Goal: Task Accomplishment & Management: Use online tool/utility

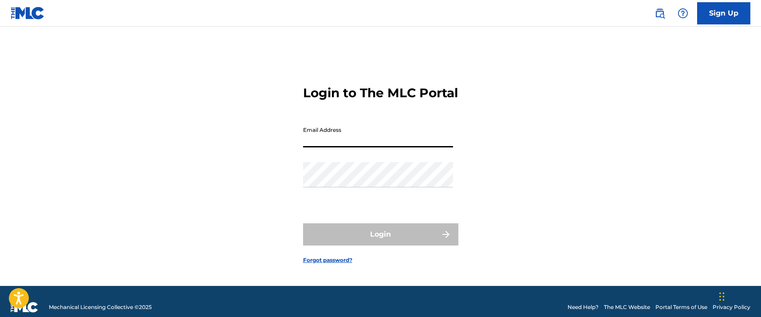
type input "[EMAIL_ADDRESS][DOMAIN_NAME]"
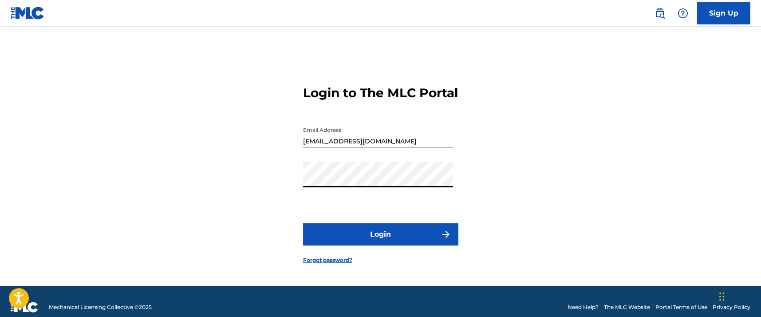
click at [422, 245] on button "Login" at bounding box center [380, 234] width 155 height 22
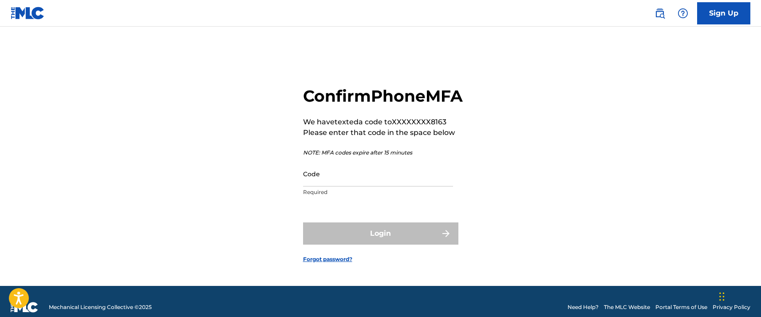
click at [330, 186] on input "Code" at bounding box center [378, 173] width 150 height 25
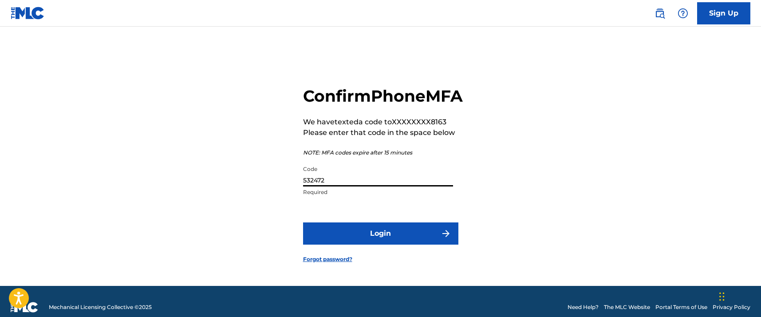
type input "532472"
click at [348, 238] on button "Login" at bounding box center [380, 233] width 155 height 22
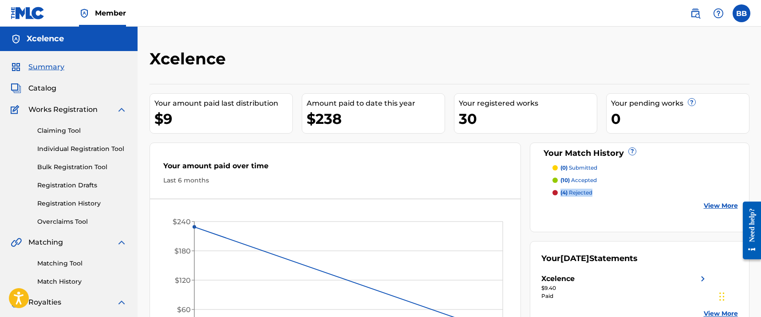
click at [56, 266] on link "Matching Tool" at bounding box center [82, 263] width 90 height 9
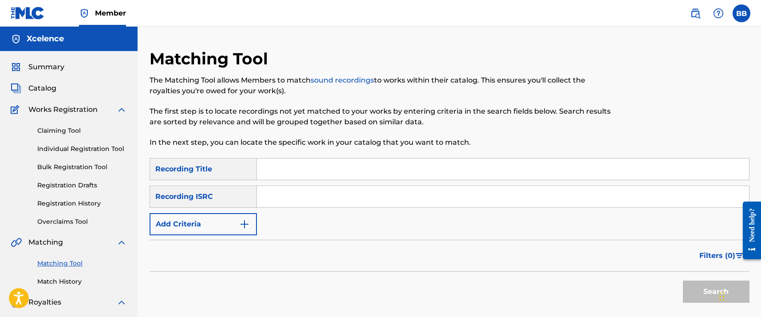
click at [245, 224] on img "Search Form" at bounding box center [244, 224] width 11 height 11
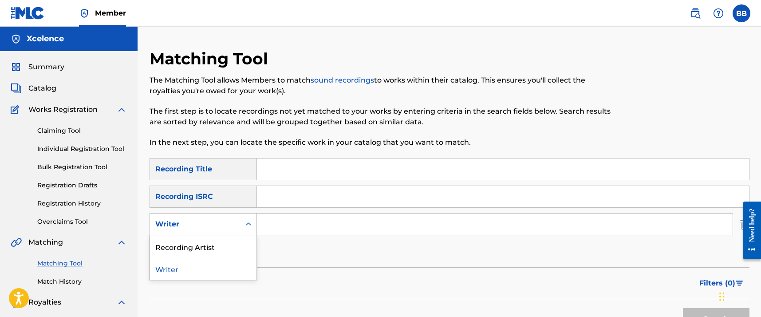
click at [250, 226] on icon "Search Form" at bounding box center [248, 224] width 9 height 9
click at [232, 244] on div "Recording Artist" at bounding box center [203, 246] width 106 height 22
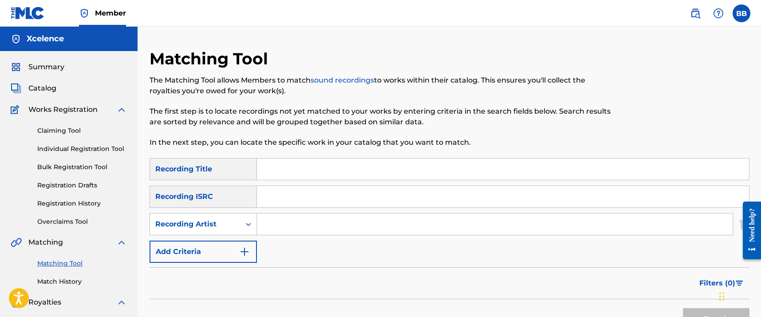
click at [273, 225] on input "Search Form" at bounding box center [495, 223] width 476 height 21
paste input "Toxic Love · [PERSON_NAME]"
drag, startPoint x: 307, startPoint y: 222, endPoint x: 254, endPoint y: 222, distance: 52.8
click at [254, 222] on div "SearchWithCriteriadcc694cb-c239-4574-a7b4-64715b58ddd6 Recording Artist Toxic L…" at bounding box center [450, 224] width 600 height 22
type input "[PERSON_NAME]"
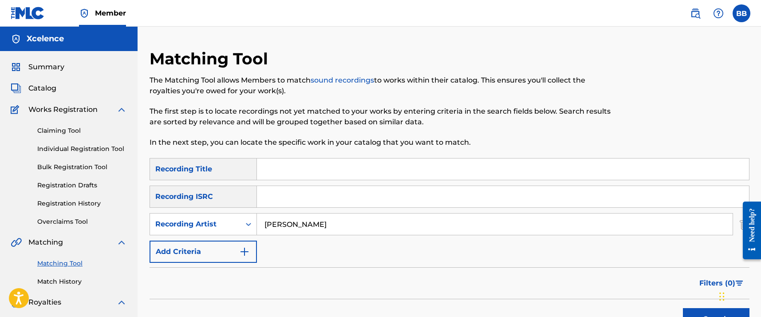
click at [284, 172] on input "Search Form" at bounding box center [503, 168] width 492 height 21
paste input "Toxic Love · [PERSON_NAME]"
drag, startPoint x: 303, startPoint y: 169, endPoint x: 388, endPoint y: 174, distance: 85.8
click at [388, 174] on input "Toxic Love · [PERSON_NAME]" at bounding box center [503, 168] width 492 height 21
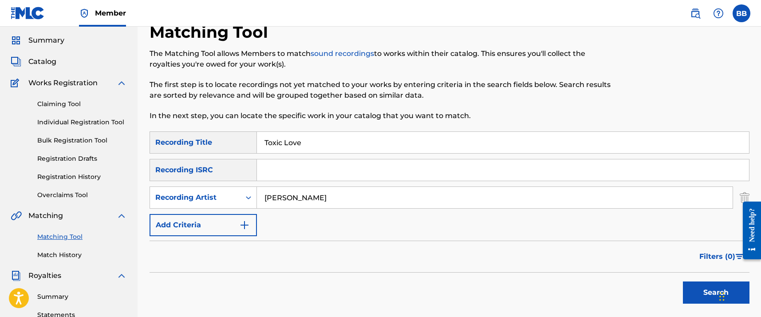
scroll to position [28, 0]
type input "Toxic Love"
click at [695, 294] on button "Search" at bounding box center [716, 291] width 67 height 22
click at [701, 285] on button "Search" at bounding box center [716, 291] width 67 height 22
click at [691, 287] on button "Search" at bounding box center [716, 291] width 67 height 22
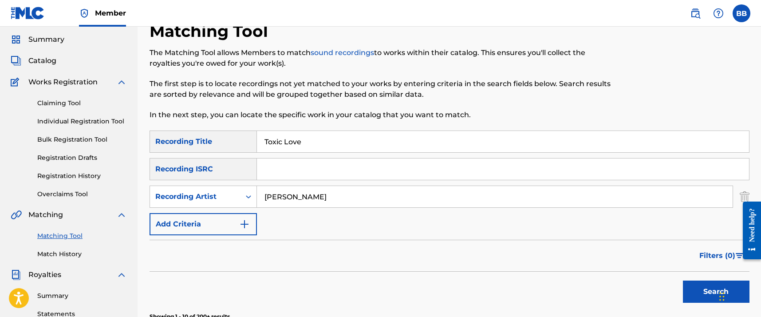
click at [715, 299] on button "Search" at bounding box center [716, 291] width 67 height 22
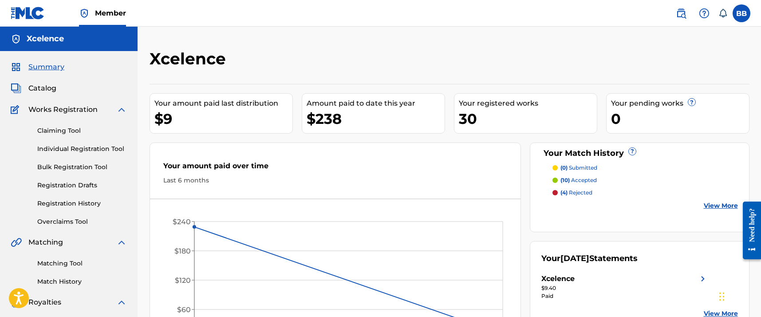
click at [55, 263] on link "Matching Tool" at bounding box center [82, 263] width 90 height 9
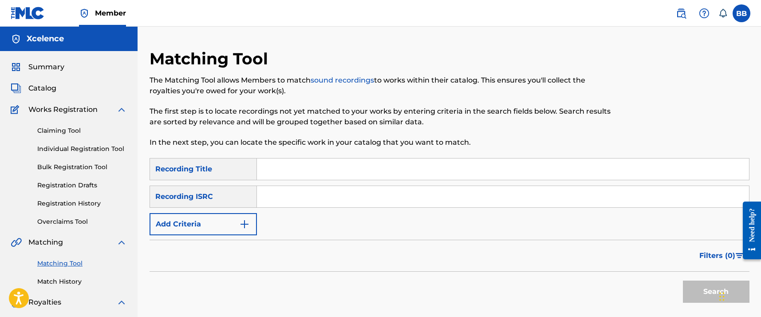
click at [280, 169] on input "Search Form" at bounding box center [503, 168] width 492 height 21
paste input "Toxic Love · Birdd Luciano"
drag, startPoint x: 301, startPoint y: 169, endPoint x: 380, endPoint y: 169, distance: 78.5
click at [380, 169] on input "Toxic Love · [PERSON_NAME]" at bounding box center [503, 168] width 492 height 21
type input "Toxic Love"
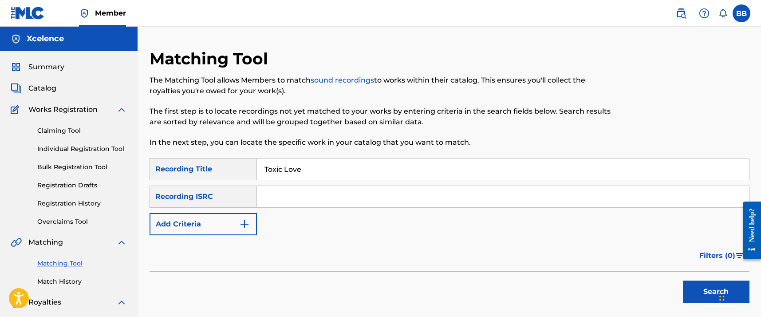
click at [242, 223] on img "Search Form" at bounding box center [244, 224] width 11 height 11
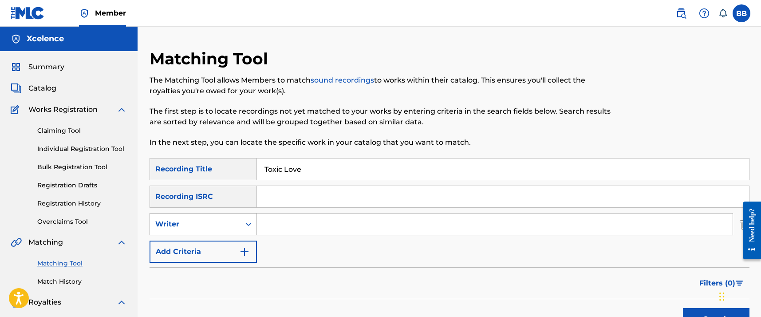
click at [242, 225] on div "Search Form" at bounding box center [248, 224] width 16 height 16
click at [220, 248] on div "Recording Artist" at bounding box center [203, 246] width 106 height 22
click at [272, 224] on input "Search Form" at bounding box center [495, 223] width 476 height 21
paste input "Toxic Love · [PERSON_NAME]"
drag, startPoint x: 308, startPoint y: 225, endPoint x: 237, endPoint y: 228, distance: 71.0
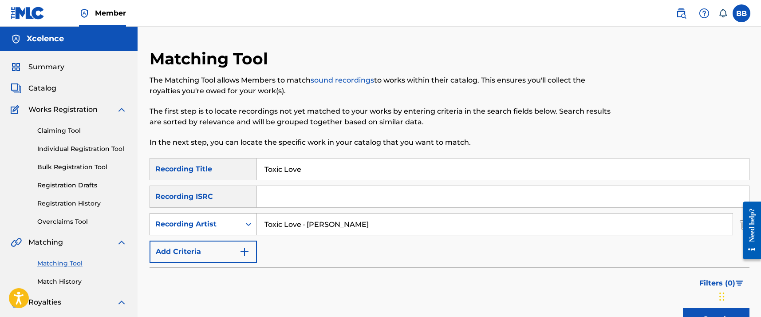
click at [237, 228] on div "SearchWithCriteriaa78a9e78-e3c1-4e18-a5d6-4bfd00f9d337 Recording Artist Toxic L…" at bounding box center [450, 224] width 600 height 22
type input "[PERSON_NAME]"
click at [702, 313] on button "Search" at bounding box center [716, 319] width 67 height 22
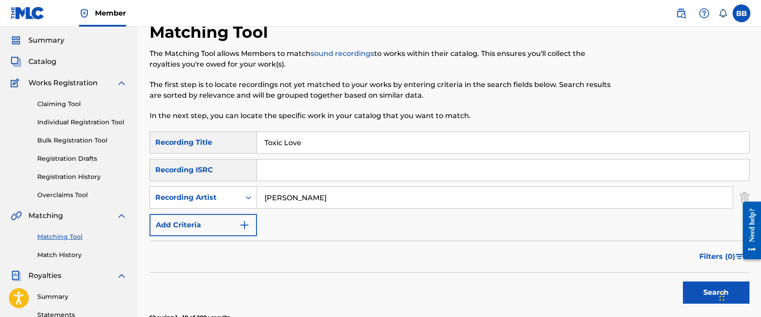
click at [694, 296] on button "Search" at bounding box center [716, 292] width 67 height 22
click at [693, 291] on button "Search" at bounding box center [716, 292] width 67 height 22
click at [738, 12] on label at bounding box center [741, 13] width 18 height 18
click at [741, 13] on input "BB Bryant Bell striveforxcelence@gmail.com Notification Preferences Profile Log…" at bounding box center [741, 13] width 0 height 0
click at [651, 110] on link "Profile" at bounding box center [654, 110] width 18 height 8
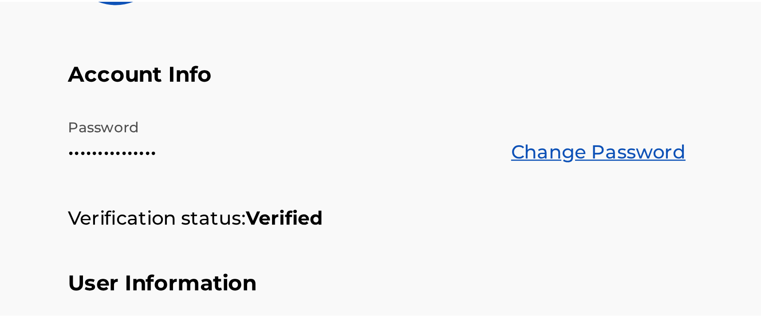
scroll to position [136, 0]
